Goal: Information Seeking & Learning: Learn about a topic

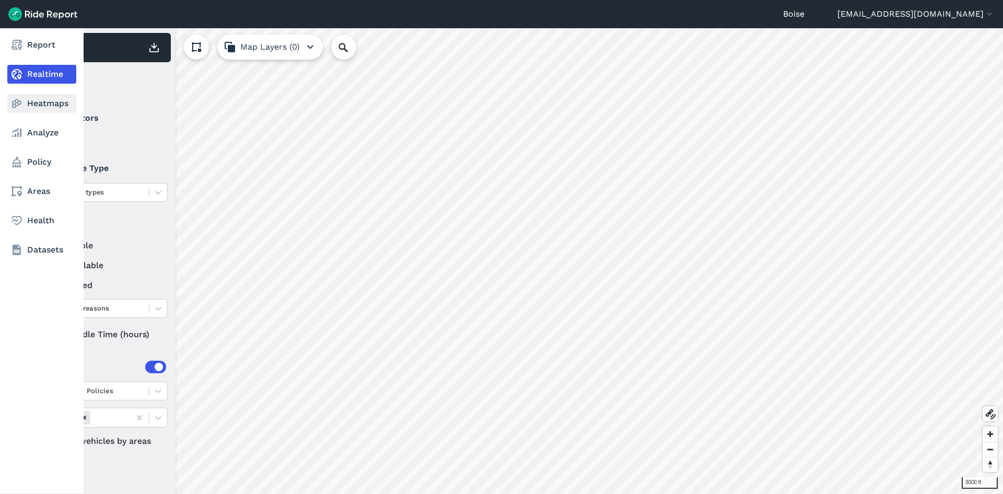
click at [52, 107] on link "Heatmaps" at bounding box center [41, 103] width 69 height 19
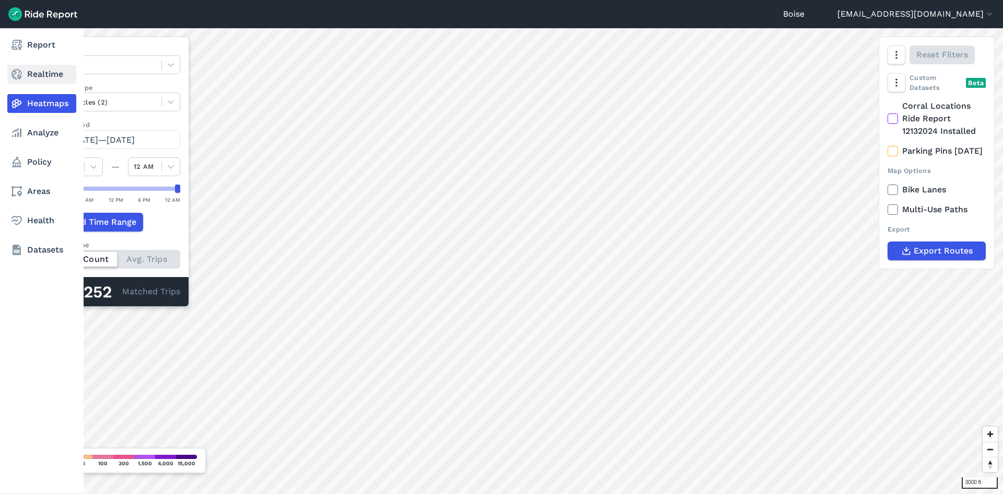
click at [11, 72] on icon at bounding box center [16, 74] width 13 height 13
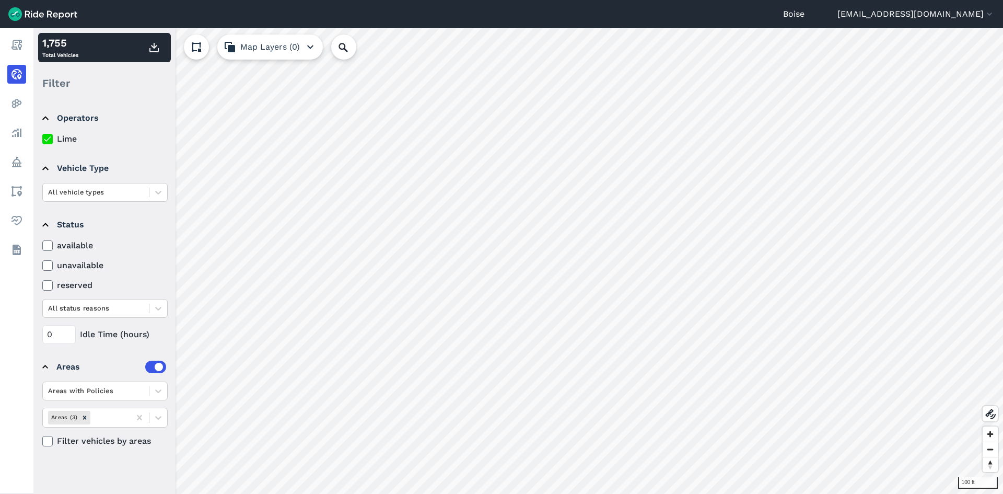
click at [258, 50] on button "Map Layers (0)" at bounding box center [270, 46] width 106 height 25
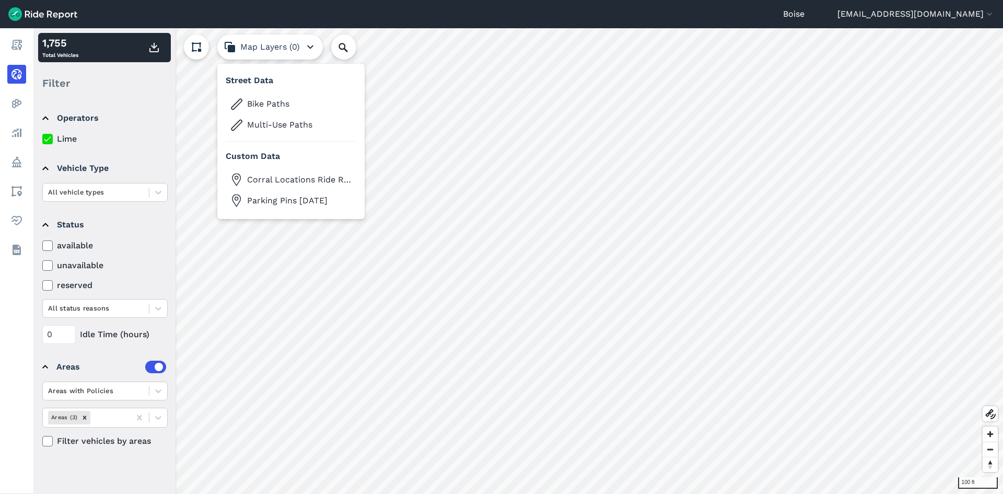
click at [296, 42] on button "Map Layers (0)" at bounding box center [270, 46] width 106 height 25
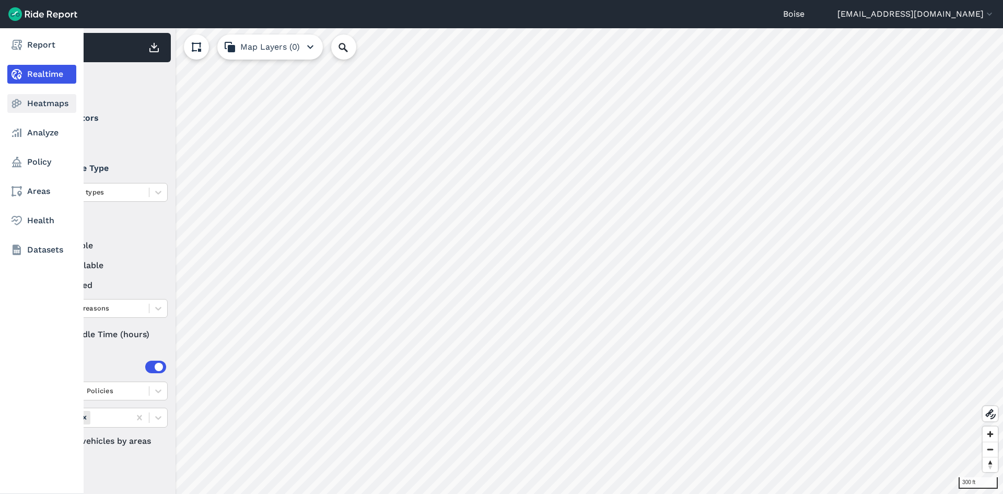
click at [15, 106] on use at bounding box center [17, 103] width 10 height 9
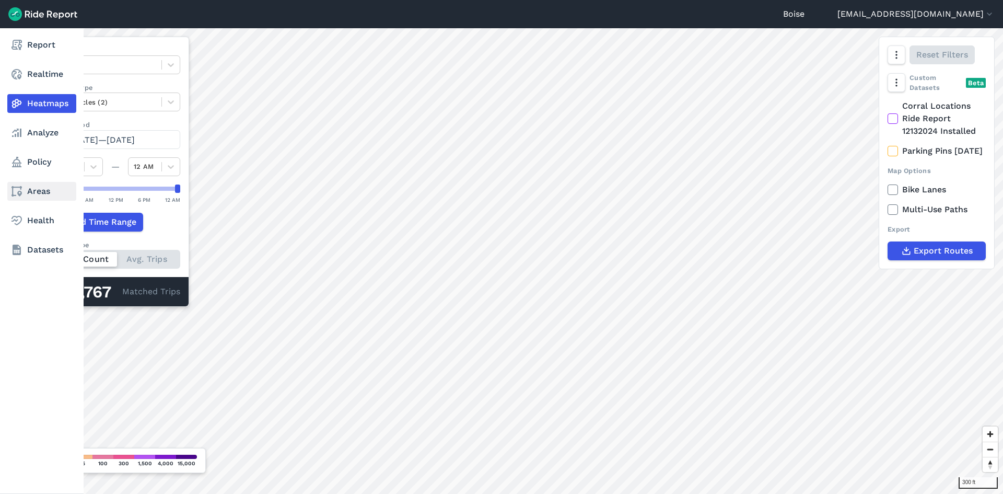
click at [42, 197] on link "Areas" at bounding box center [41, 191] width 69 height 19
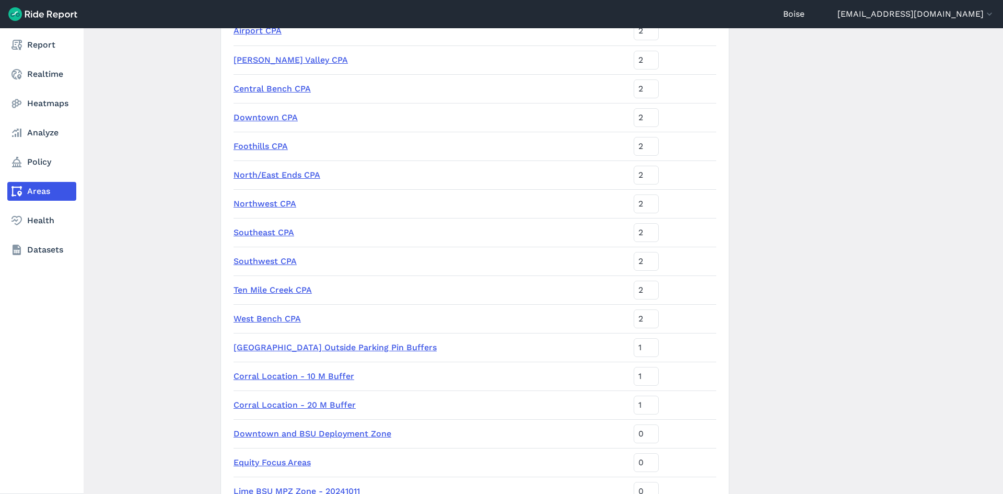
scroll to position [157, 0]
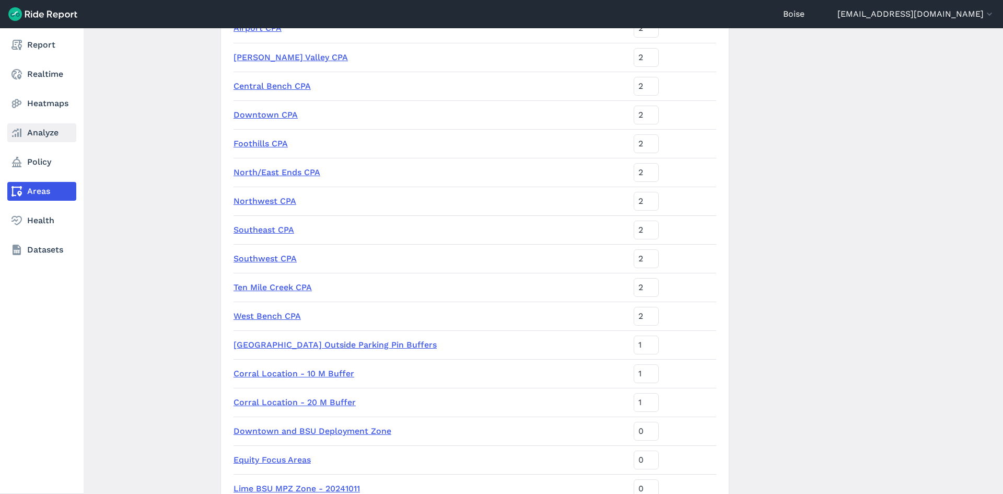
click at [26, 134] on link "Analyze" at bounding box center [41, 132] width 69 height 19
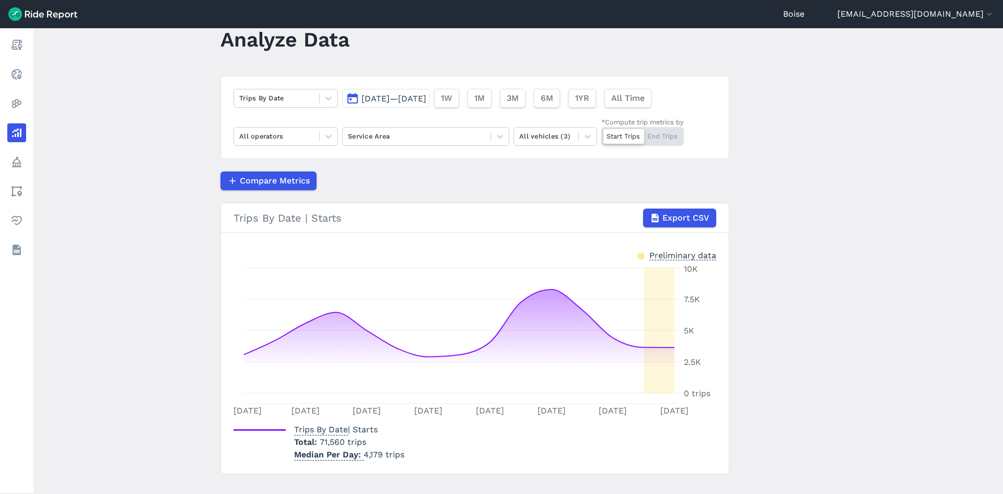
scroll to position [48, 0]
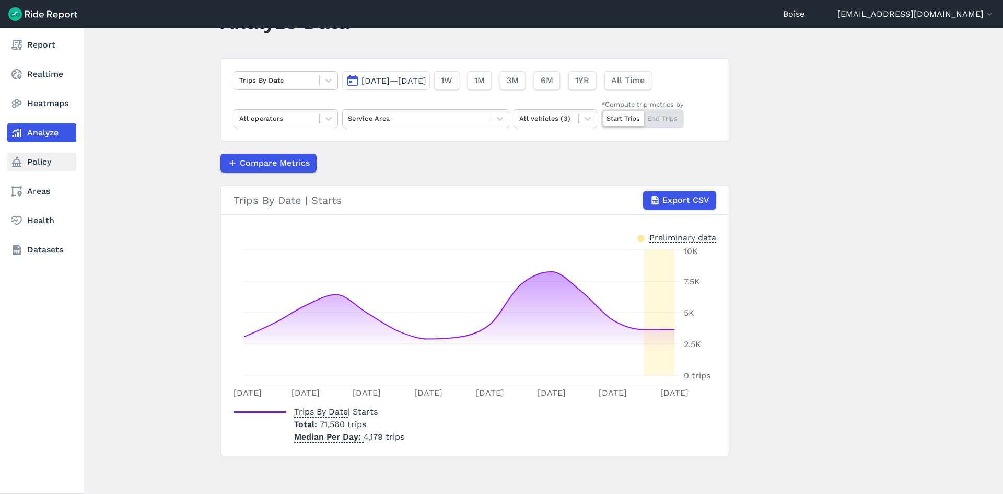
click at [26, 165] on link "Policy" at bounding box center [41, 162] width 69 height 19
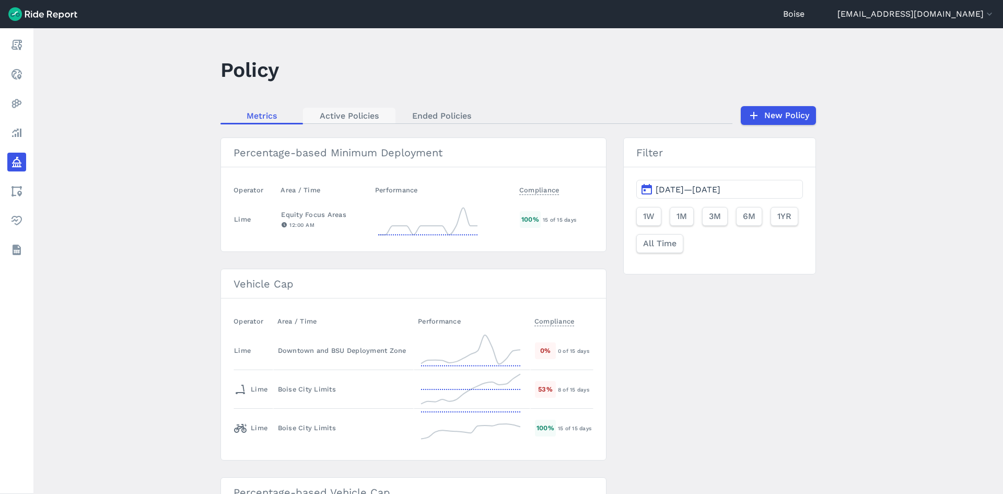
click at [363, 120] on link "Active Policies" at bounding box center [349, 116] width 92 height 16
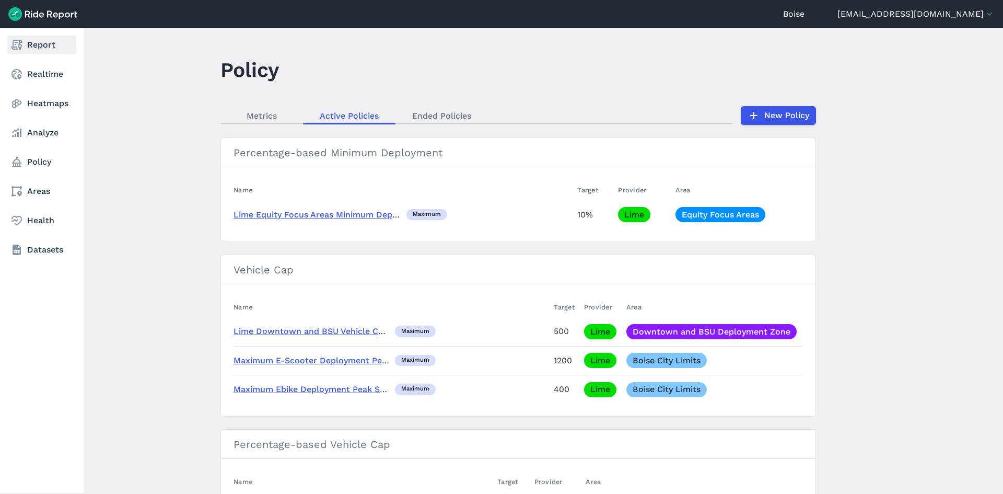
click at [47, 48] on link "Report" at bounding box center [41, 45] width 69 height 19
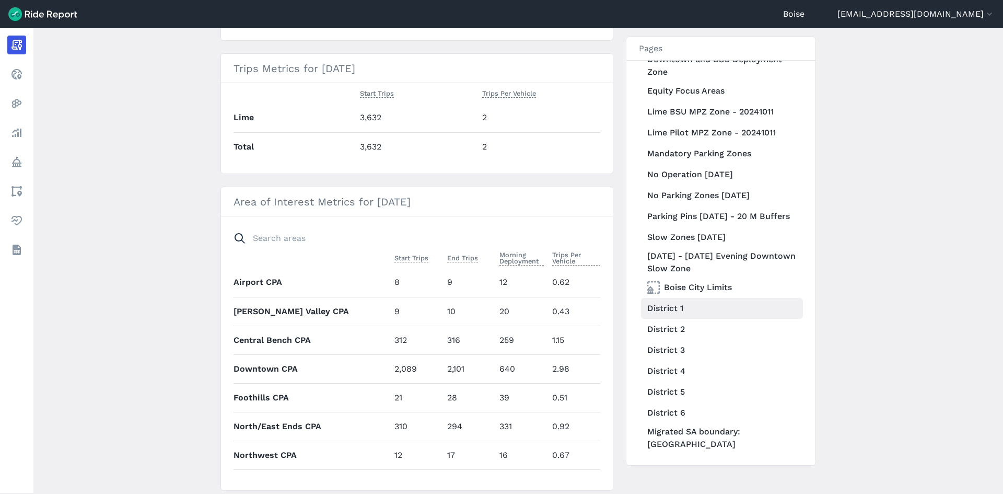
scroll to position [343, 0]
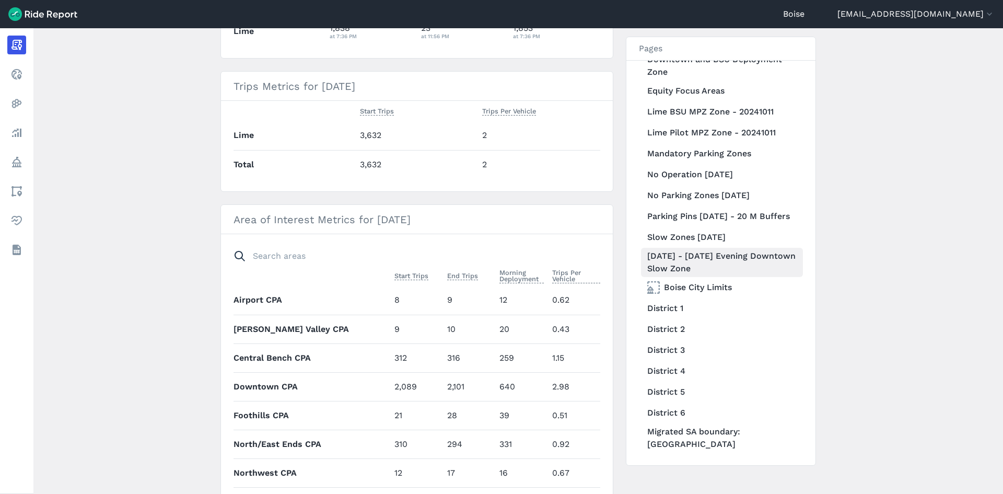
click at [696, 260] on link "[DATE] - [DATE] Evening Downtown Slow Zone" at bounding box center [722, 262] width 162 height 29
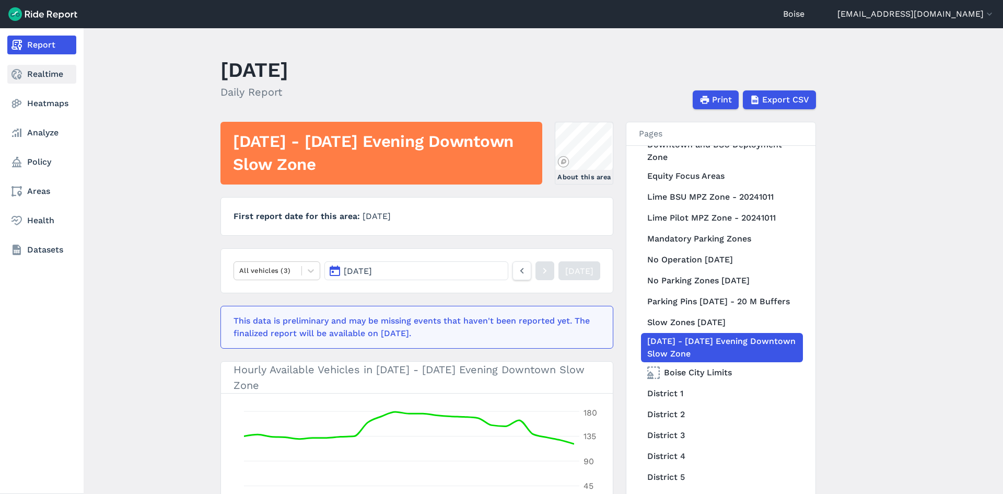
click at [52, 68] on link "Realtime" at bounding box center [41, 74] width 69 height 19
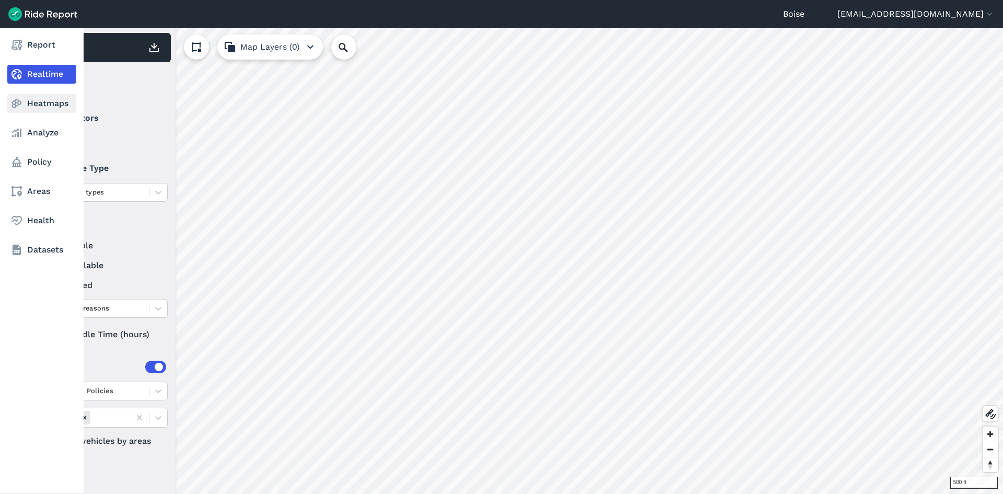
click at [22, 111] on link "Heatmaps" at bounding box center [41, 103] width 69 height 19
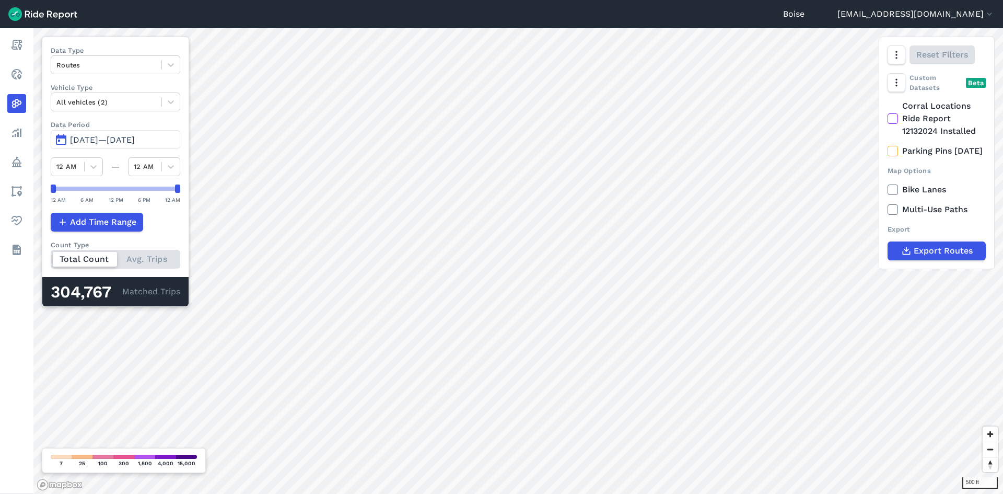
click at [116, 137] on span "[DATE]—[DATE]" at bounding box center [102, 140] width 65 height 10
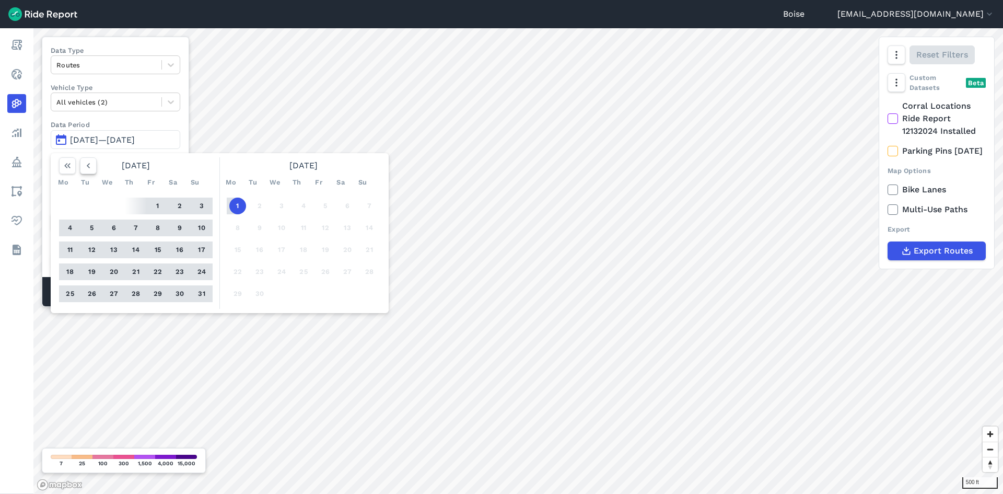
click at [87, 168] on icon "button" at bounding box center [88, 165] width 10 height 10
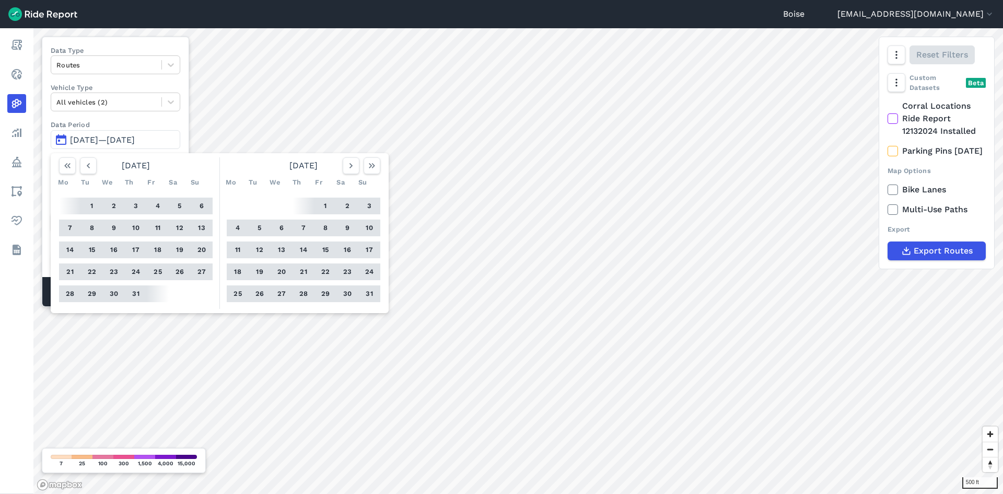
click at [93, 204] on button "1" at bounding box center [92, 205] width 17 height 17
click at [369, 295] on button "31" at bounding box center [369, 293] width 17 height 17
